Goal: Task Accomplishment & Management: Use online tool/utility

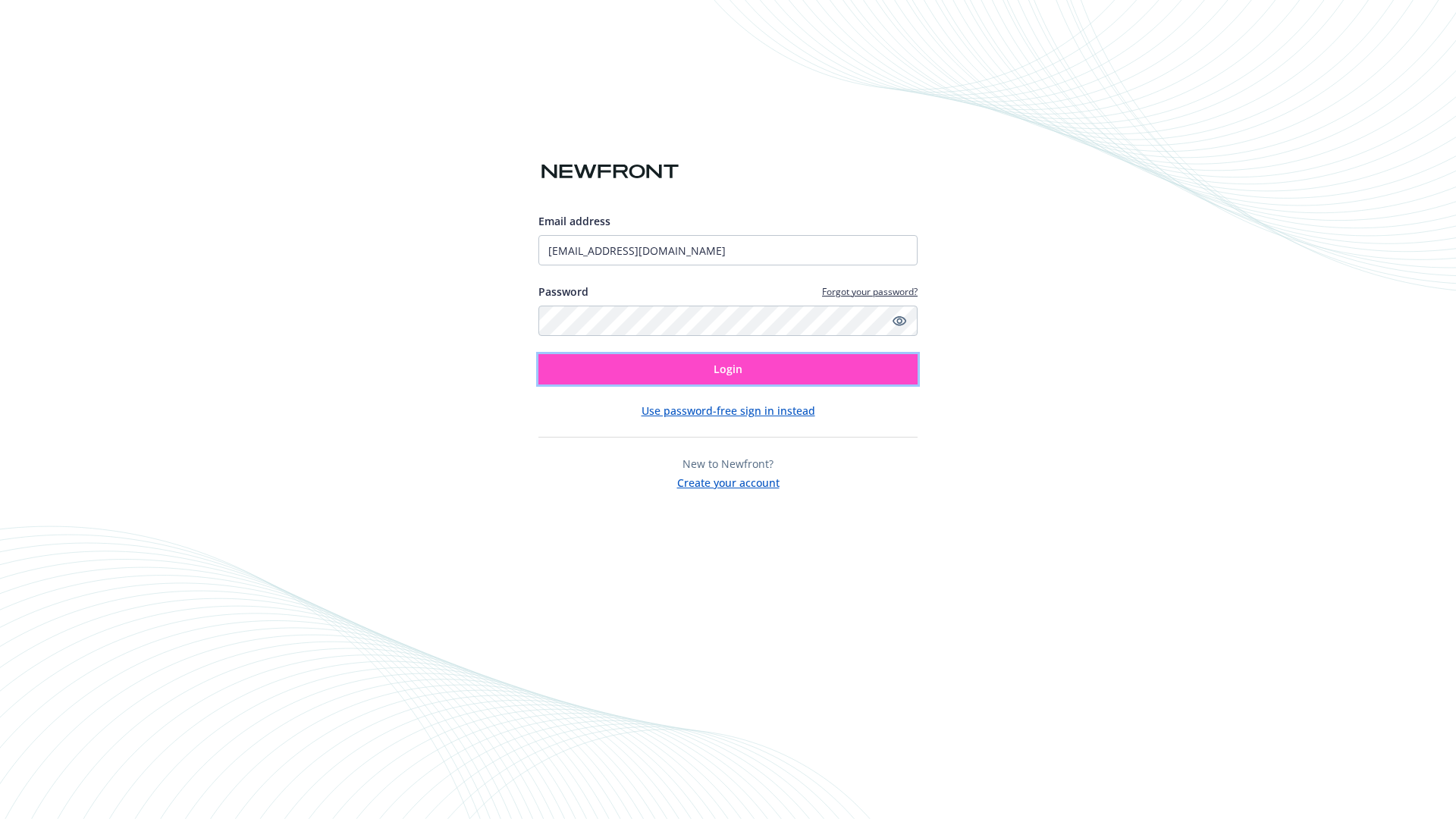
click at [728, 369] on span "Login" at bounding box center [728, 368] width 29 height 14
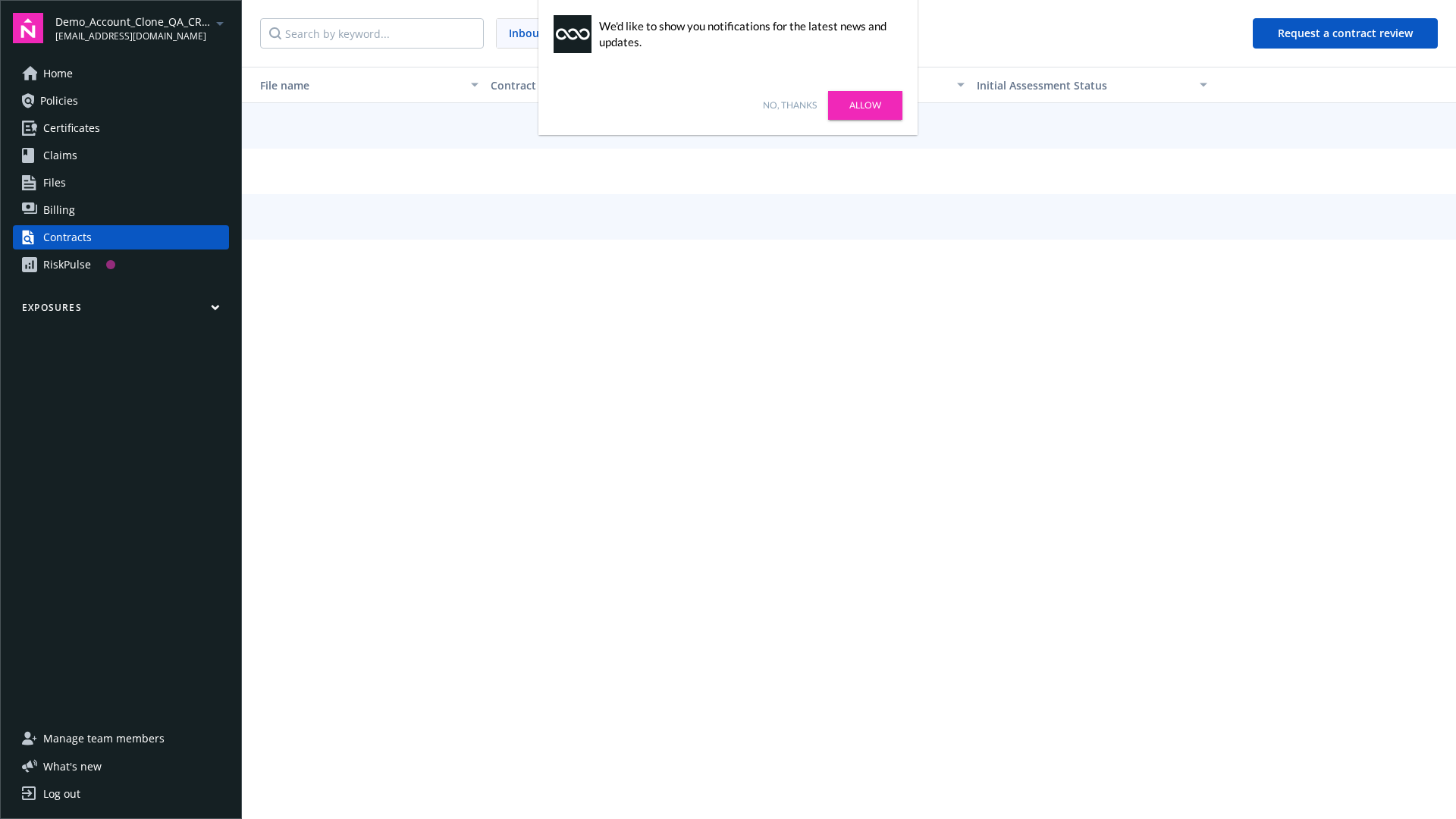
click at [789, 106] on link "No, thanks" at bounding box center [790, 105] width 54 height 14
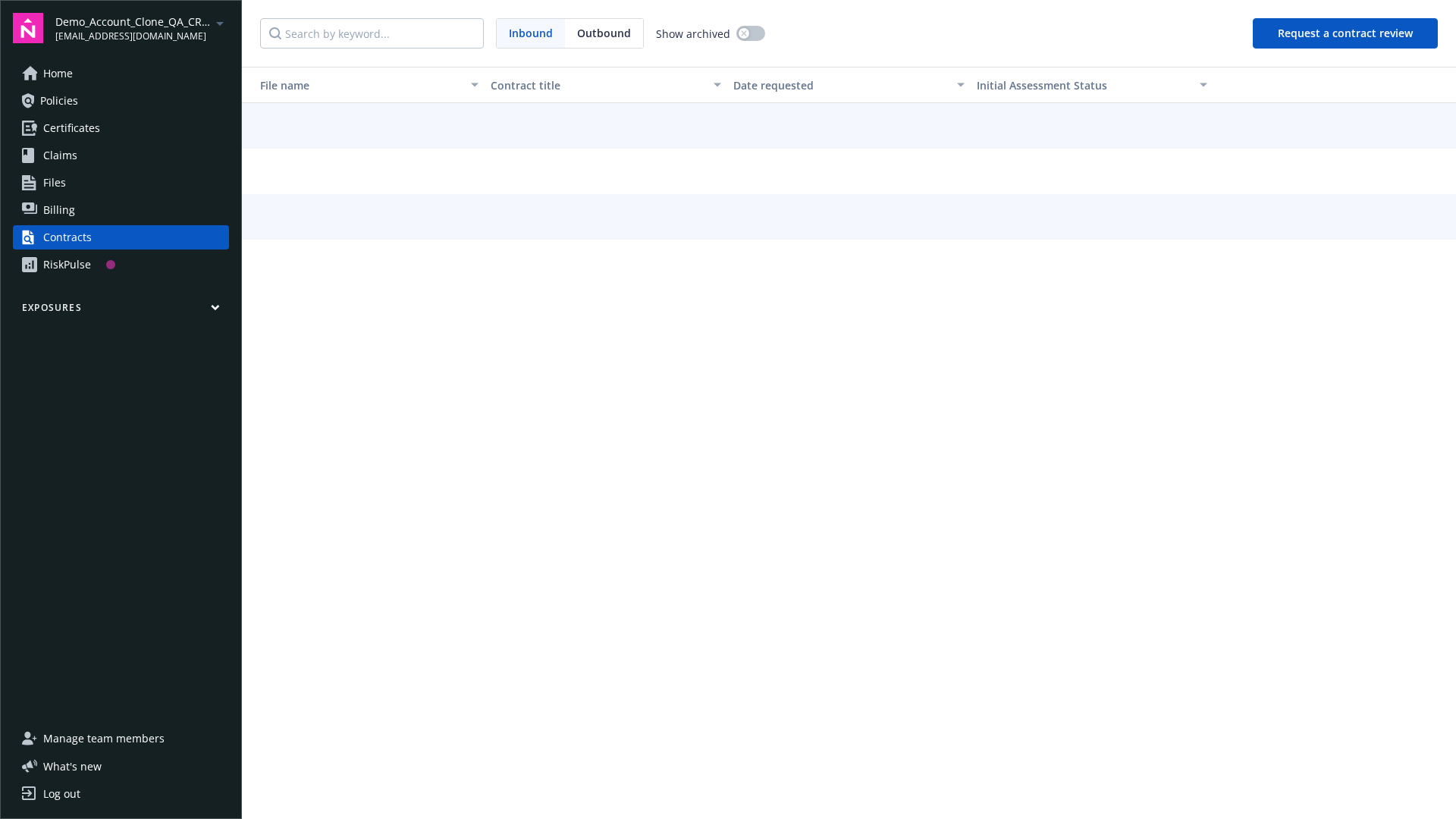
click at [1346, 34] on button "Request a contract review" at bounding box center [1345, 33] width 185 height 30
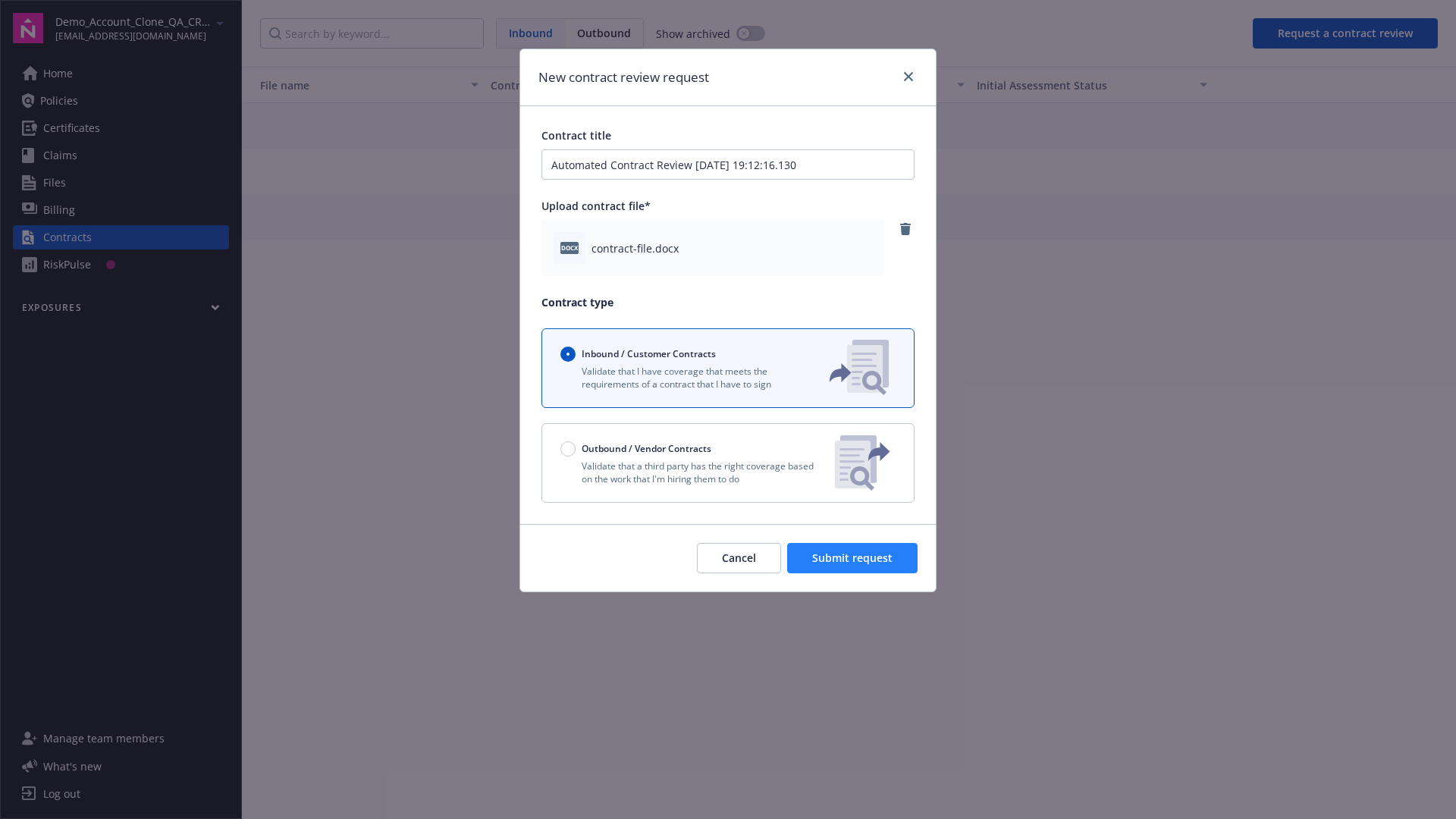
type input "Automated Contract Review [DATE] 19:12:16.130"
click at [853, 558] on span "Submit request" at bounding box center [852, 557] width 80 height 14
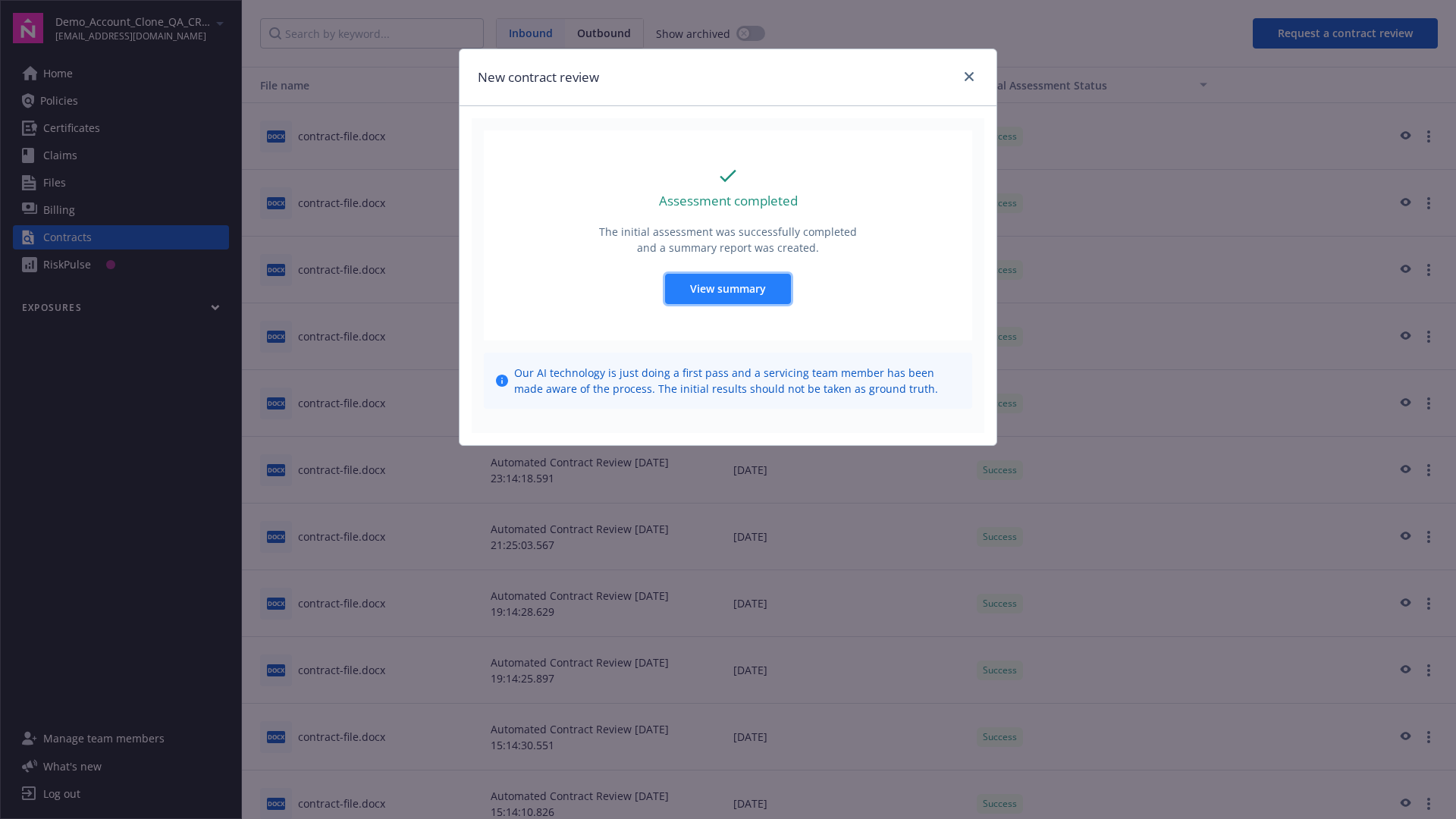
click at [728, 288] on span "View summary" at bounding box center [728, 288] width 76 height 14
